Goal: Use online tool/utility: Utilize a website feature to perform a specific function

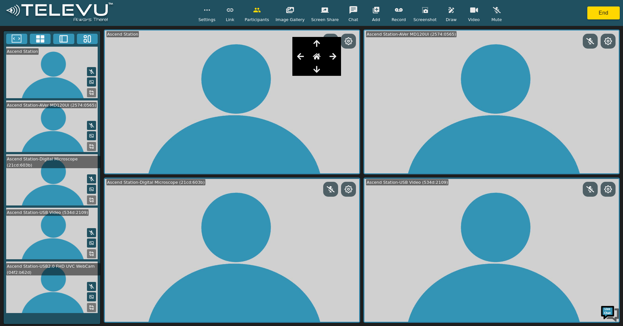
click at [90, 145] on icon at bounding box center [91, 146] width 5 height 5
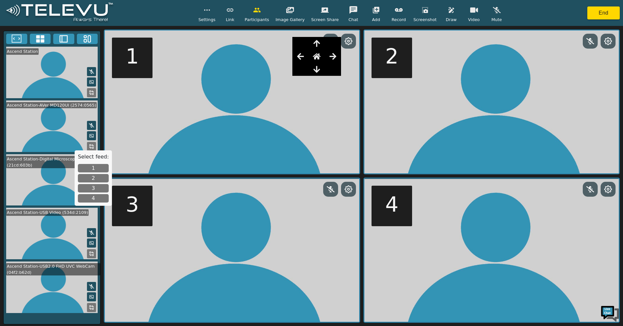
click at [85, 165] on button "1" at bounding box center [93, 168] width 31 height 8
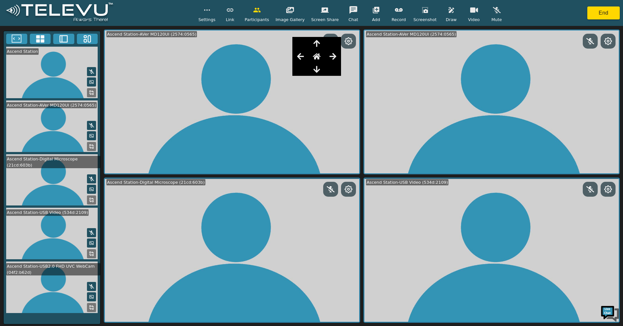
click at [349, 41] on icon at bounding box center [349, 41] width 8 height 8
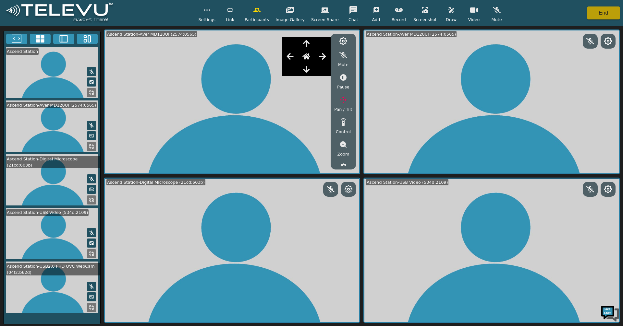
click at [598, 15] on button "End" at bounding box center [603, 12] width 32 height 13
